Goal: Task Accomplishment & Management: Manage account settings

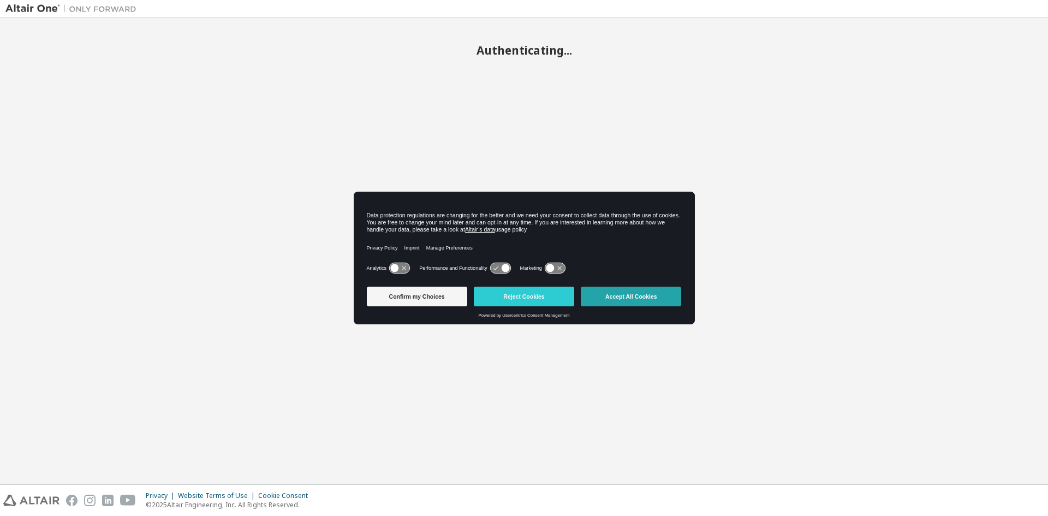
click at [634, 298] on button "Accept All Cookies" at bounding box center [631, 297] width 100 height 20
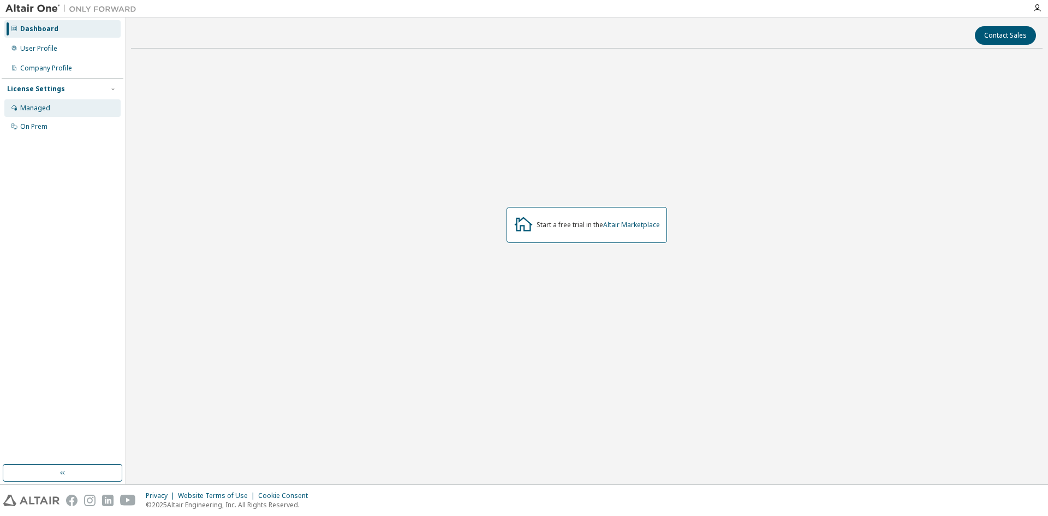
click at [79, 99] on div "Managed" at bounding box center [62, 107] width 116 height 17
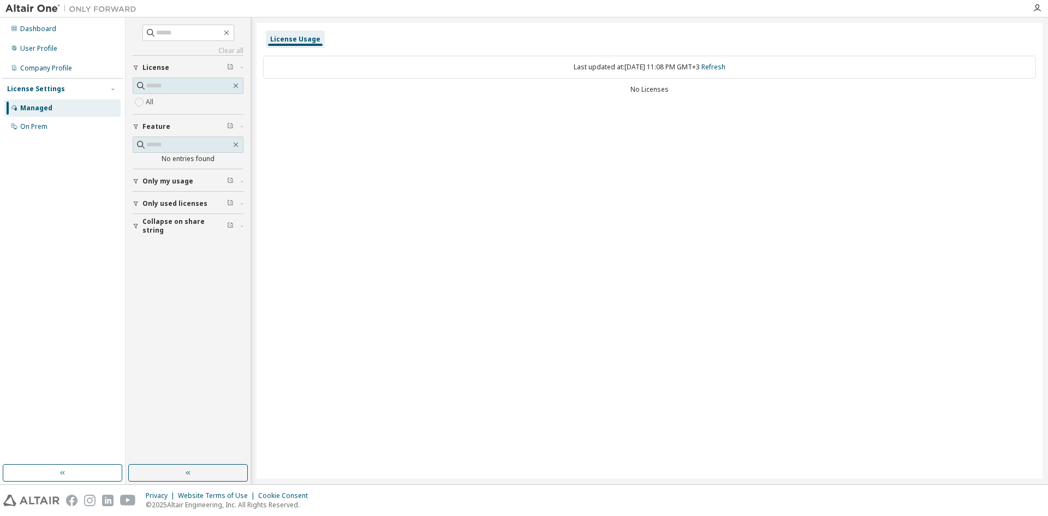
click at [201, 181] on div "Only my usage" at bounding box center [191, 181] width 98 height 9
